Goal: Information Seeking & Learning: Learn about a topic

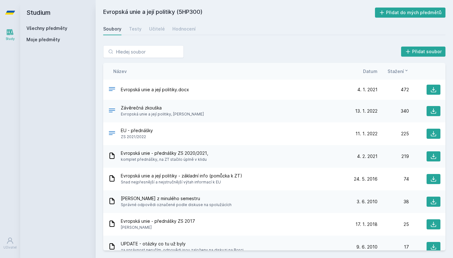
click at [72, 26] on div "Všechny předměty" at bounding box center [57, 28] width 63 height 6
click at [58, 28] on link "Všechny předměty" at bounding box center [46, 27] width 41 height 5
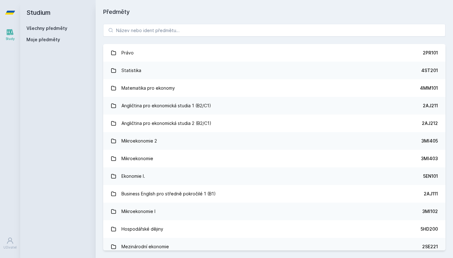
click at [133, 24] on div "Právo 2PR101 Statistika 4ST201 Matematika pro ekonomy 4MM101 Angličtina pro eko…" at bounding box center [274, 136] width 357 height 241
click at [133, 31] on input "search" at bounding box center [274, 30] width 342 height 13
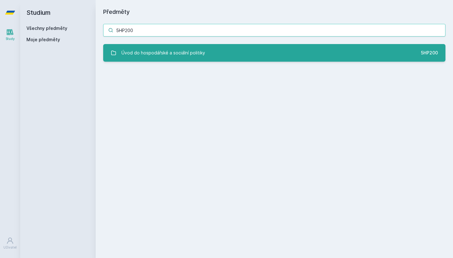
type input "5HP200"
click at [130, 50] on div "Úvod do hospodářské a sociální politiky" at bounding box center [163, 53] width 84 height 13
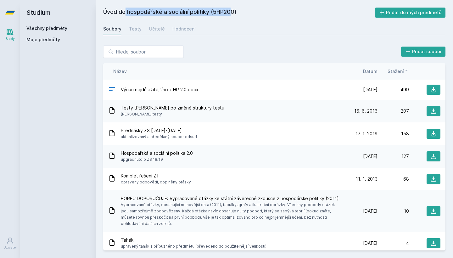
drag, startPoint x: 210, startPoint y: 12, endPoint x: 97, endPoint y: 14, distance: 112.9
click at [97, 14] on div "Úvod do hospodářské a sociální politiky (5HP200) Přidat do mých předmětů [GEOGR…" at bounding box center [274, 129] width 357 height 258
copy h2 "Úvod do hospodářské a sociální politiky"
click at [131, 35] on div "Soubory Testy Učitelé Hodnocení" at bounding box center [274, 29] width 342 height 13
click at [132, 30] on div "Testy" at bounding box center [135, 29] width 13 height 6
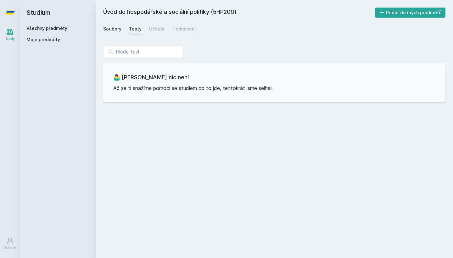
click at [113, 30] on div "Soubory" at bounding box center [112, 29] width 18 height 6
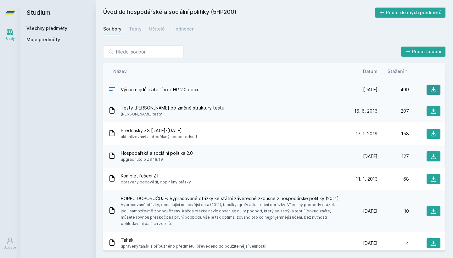
click at [431, 88] on icon at bounding box center [433, 89] width 6 height 6
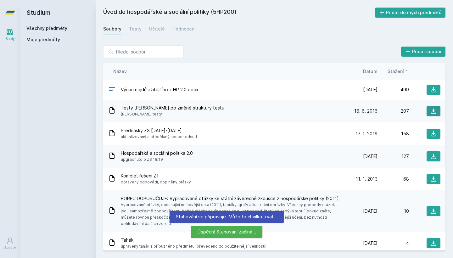
click at [431, 111] on icon at bounding box center [433, 111] width 6 height 6
